Goal: Entertainment & Leisure: Consume media (video, audio)

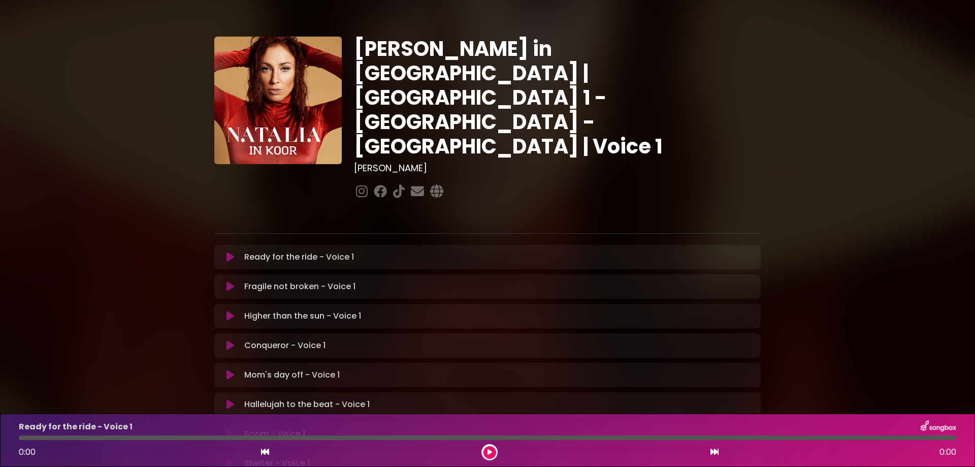
scroll to position [152, 0]
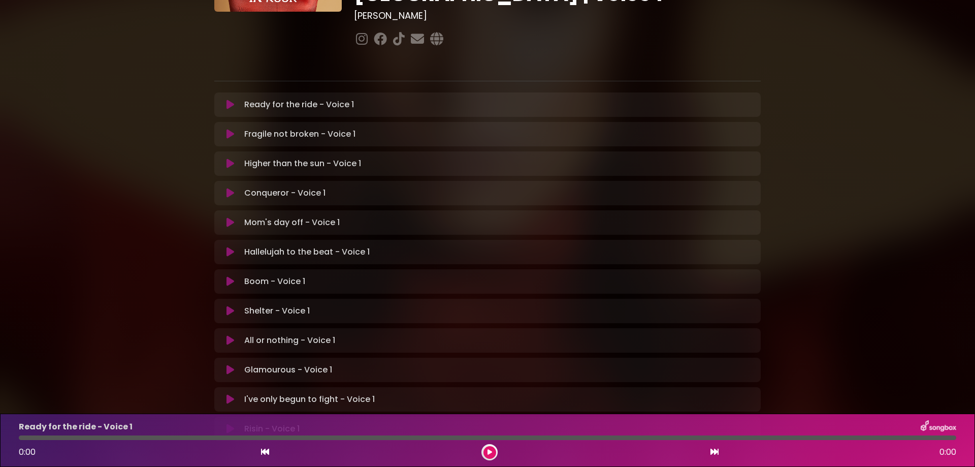
click at [229, 423] on icon at bounding box center [230, 428] width 8 height 10
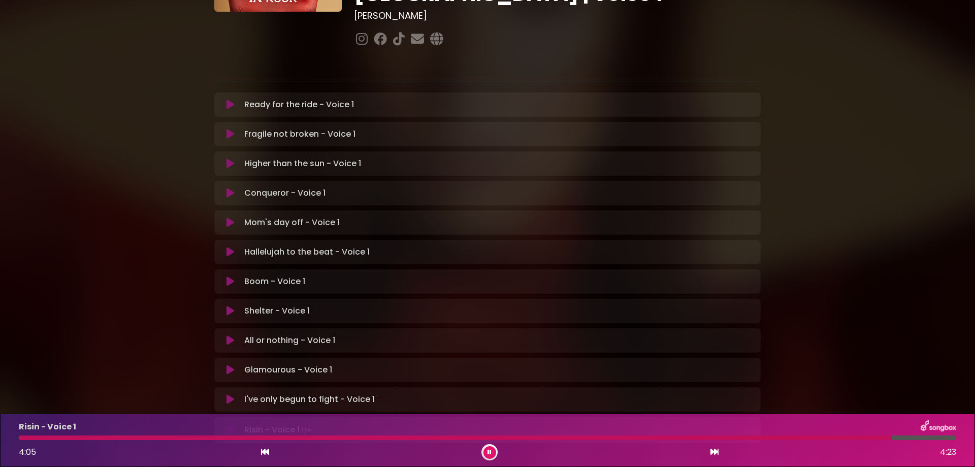
click at [237, 394] on button at bounding box center [230, 399] width 20 height 10
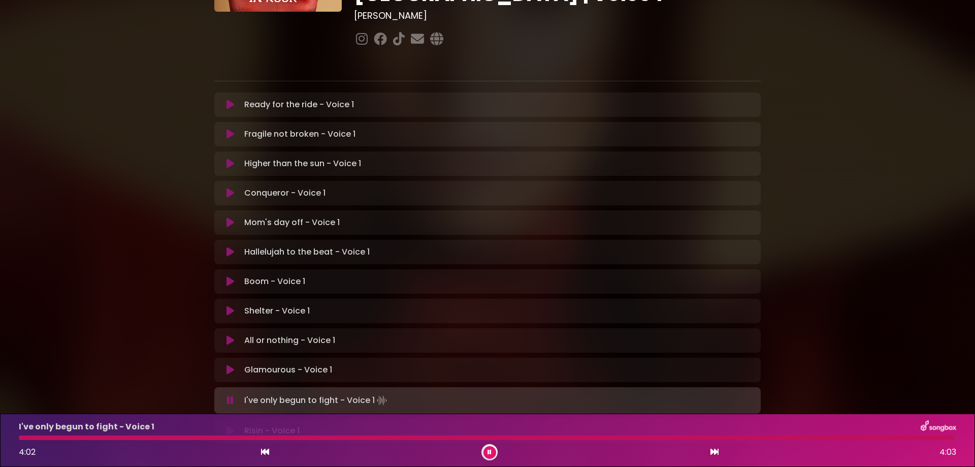
click at [227, 365] on icon at bounding box center [230, 370] width 8 height 10
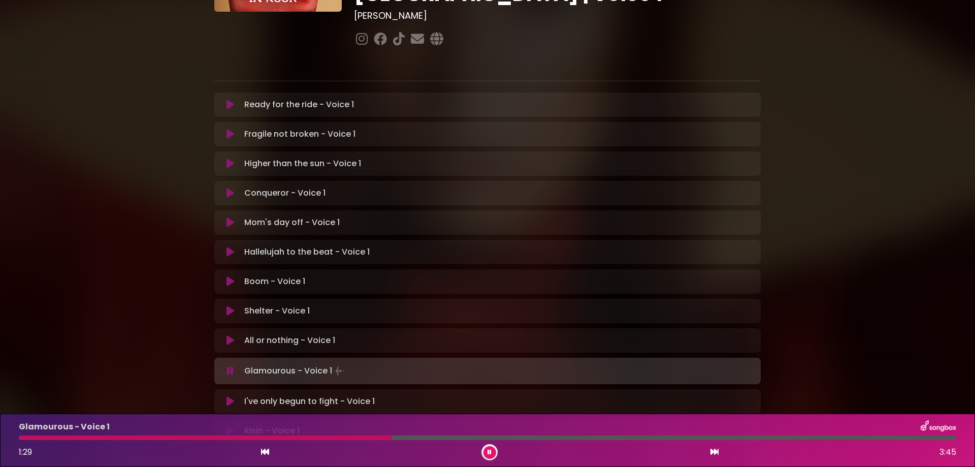
click at [28, 440] on div "Glamourous - Voice 1 1:29 3:45" at bounding box center [487, 440] width 949 height 40
click at [27, 436] on div at bounding box center [206, 437] width 375 height 5
click at [509, 439] on div at bounding box center [340, 437] width 643 height 5
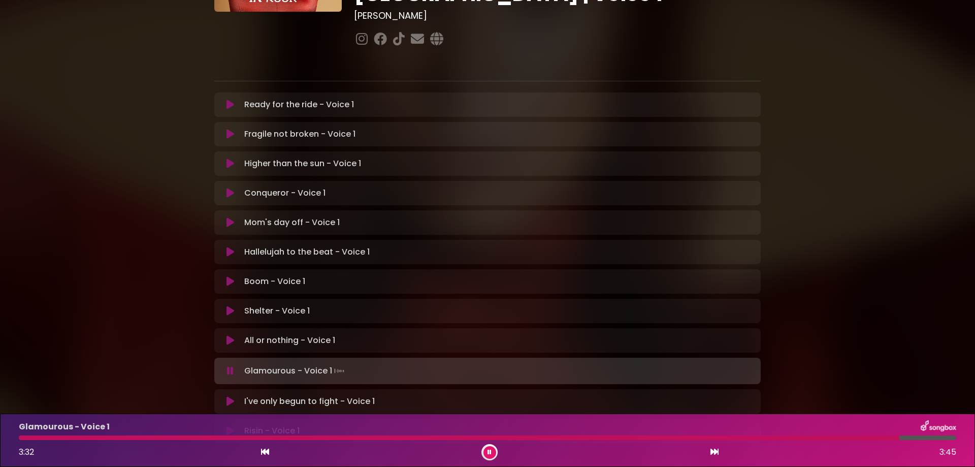
click at [491, 450] on icon at bounding box center [489, 452] width 4 height 6
